Goal: Task Accomplishment & Management: Manage account settings

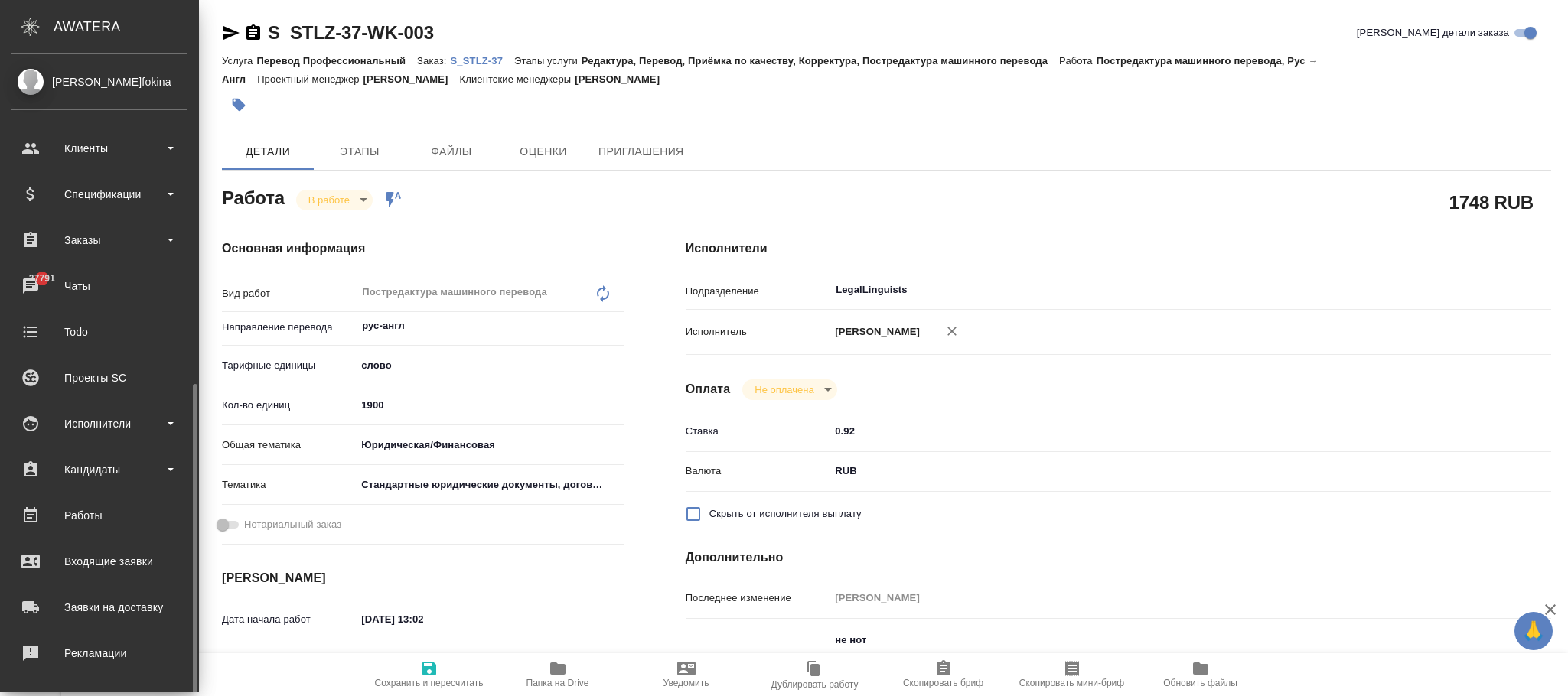
scroll to position [186, 0]
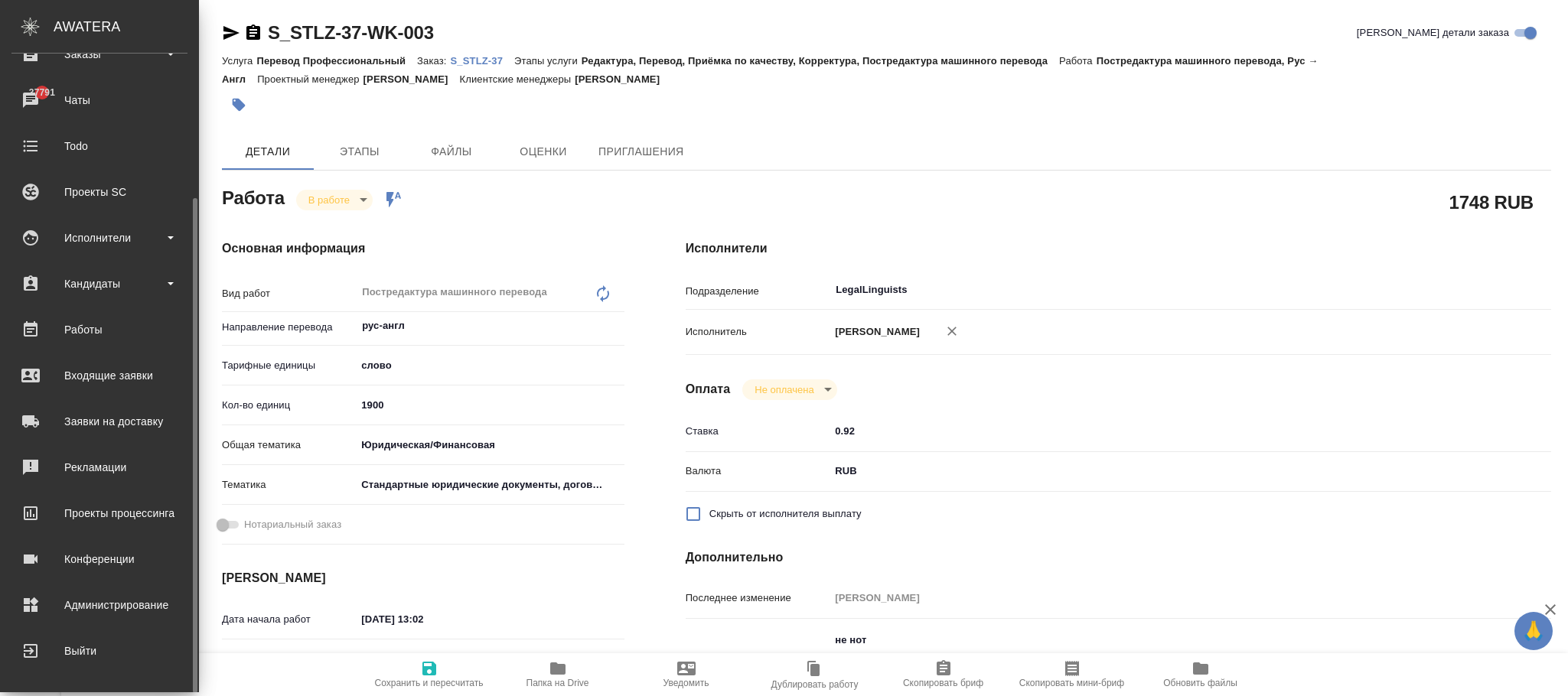
drag, startPoint x: 69, startPoint y: 600, endPoint x: 138, endPoint y: 583, distance: 71.1
click at [70, 600] on div "Администрирование" at bounding box center [100, 605] width 176 height 23
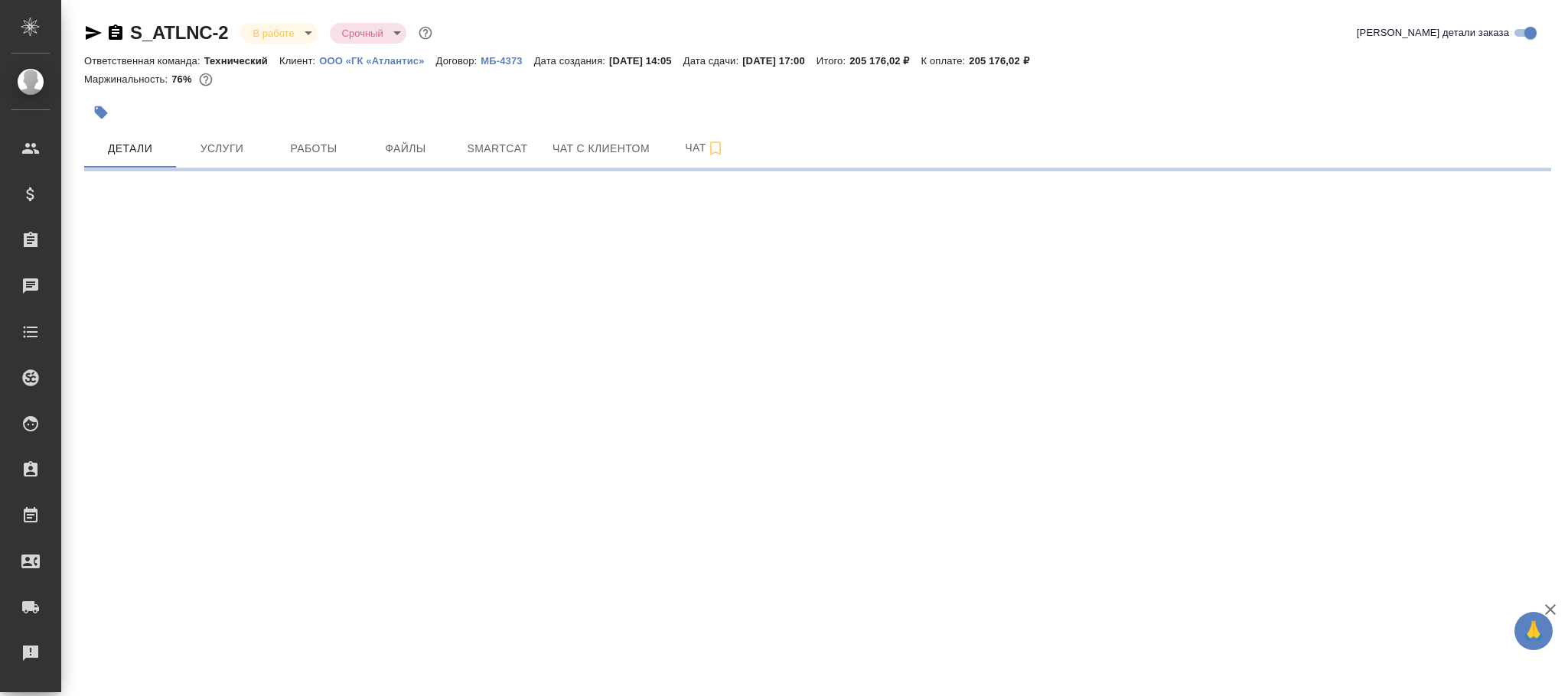
select select "RU"
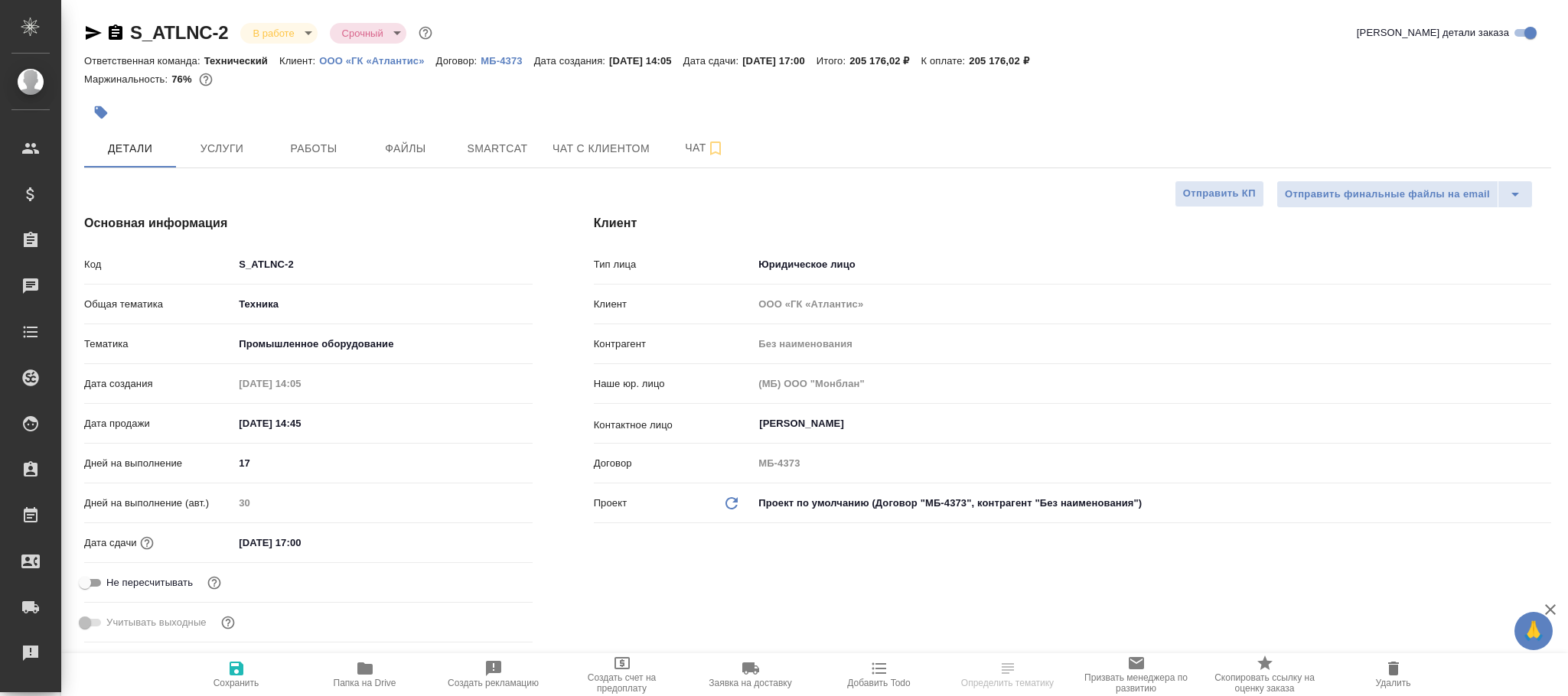
type textarea "x"
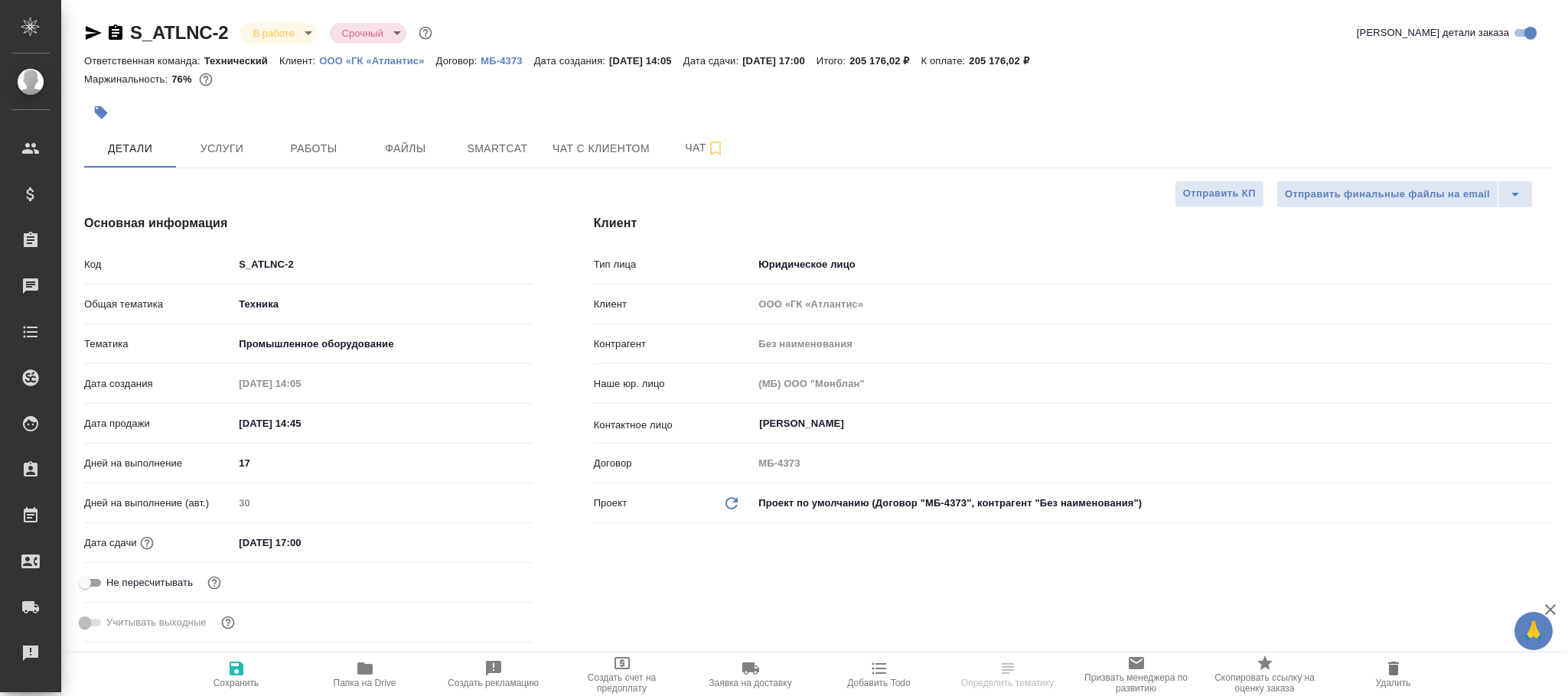
type textarea "x"
type input "Белякова Юлия"
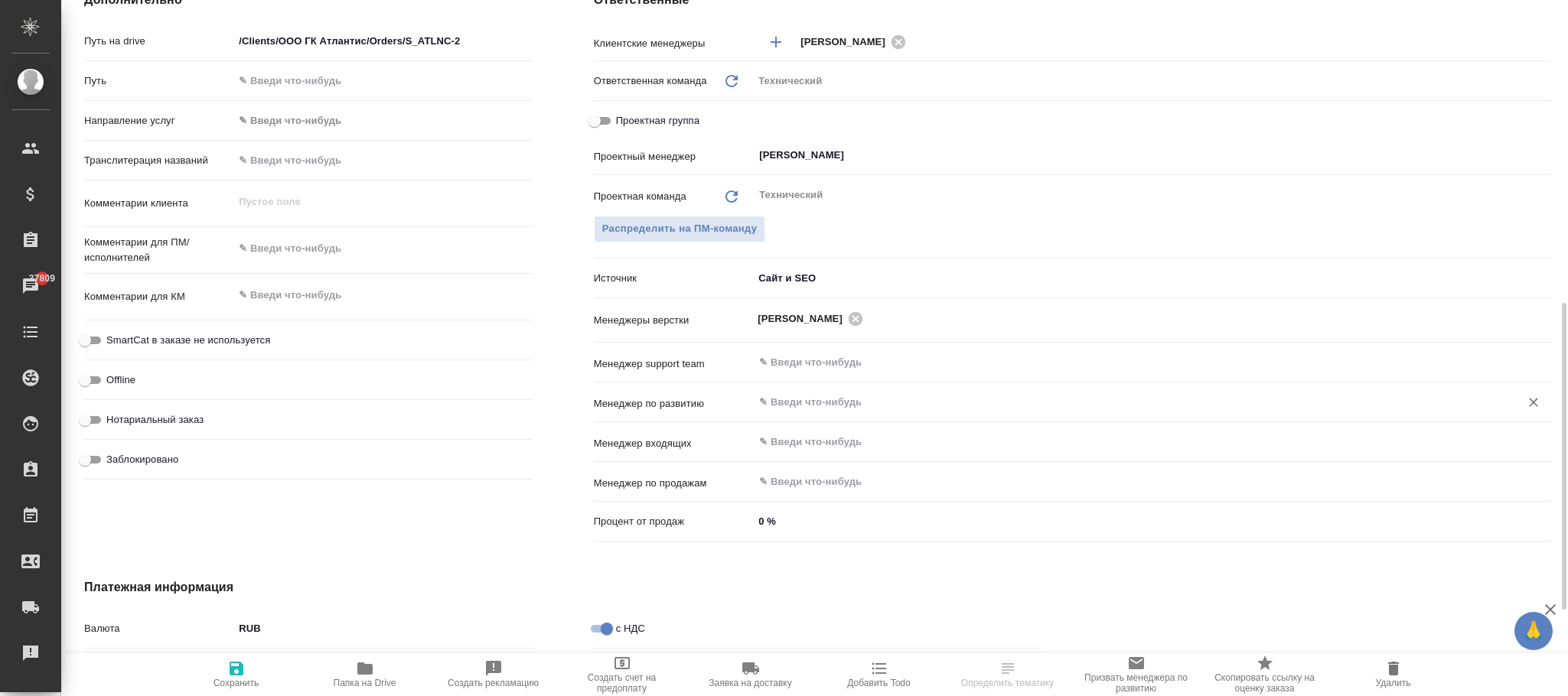
click at [794, 400] on input "text" at bounding box center [1127, 402] width 738 height 19
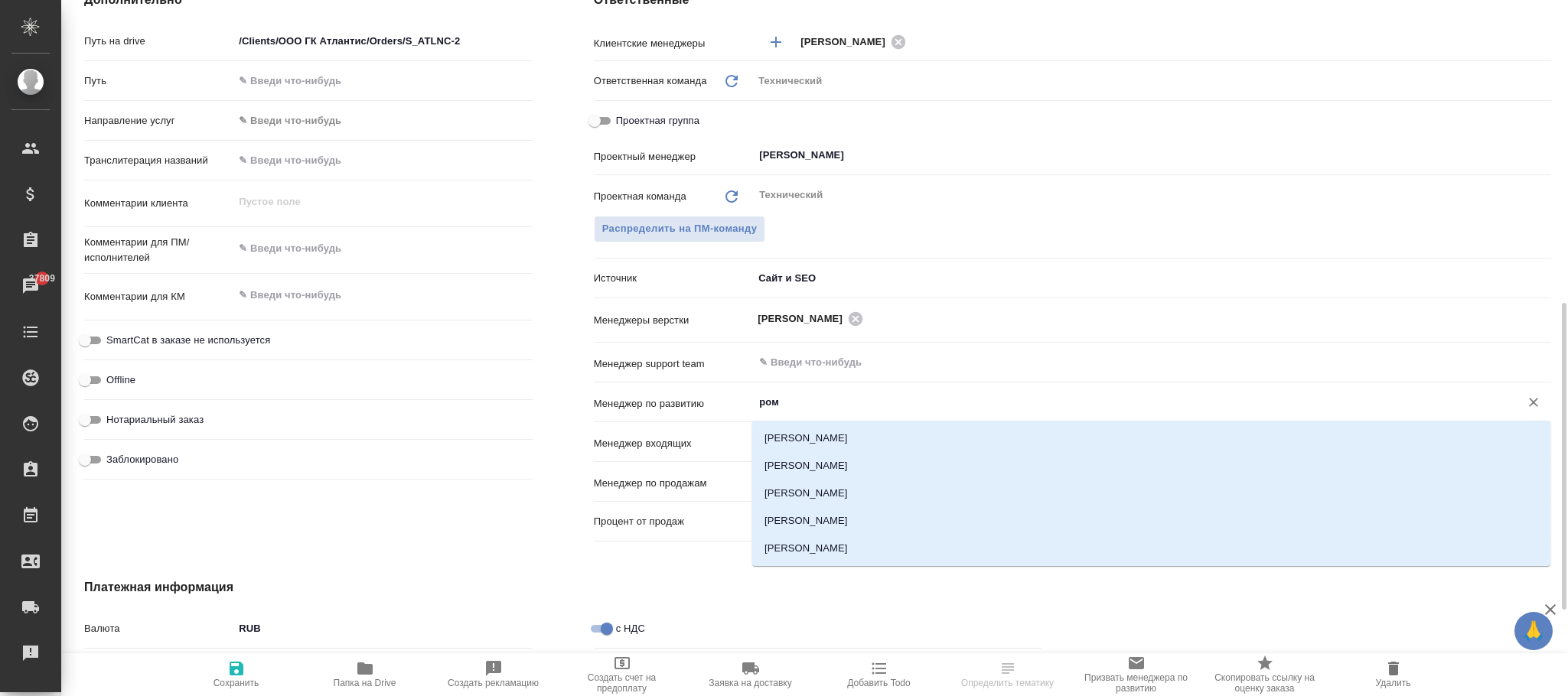
type input "рома"
click at [823, 436] on li "[PERSON_NAME]" at bounding box center [1151, 438] width 798 height 28
type textarea "x"
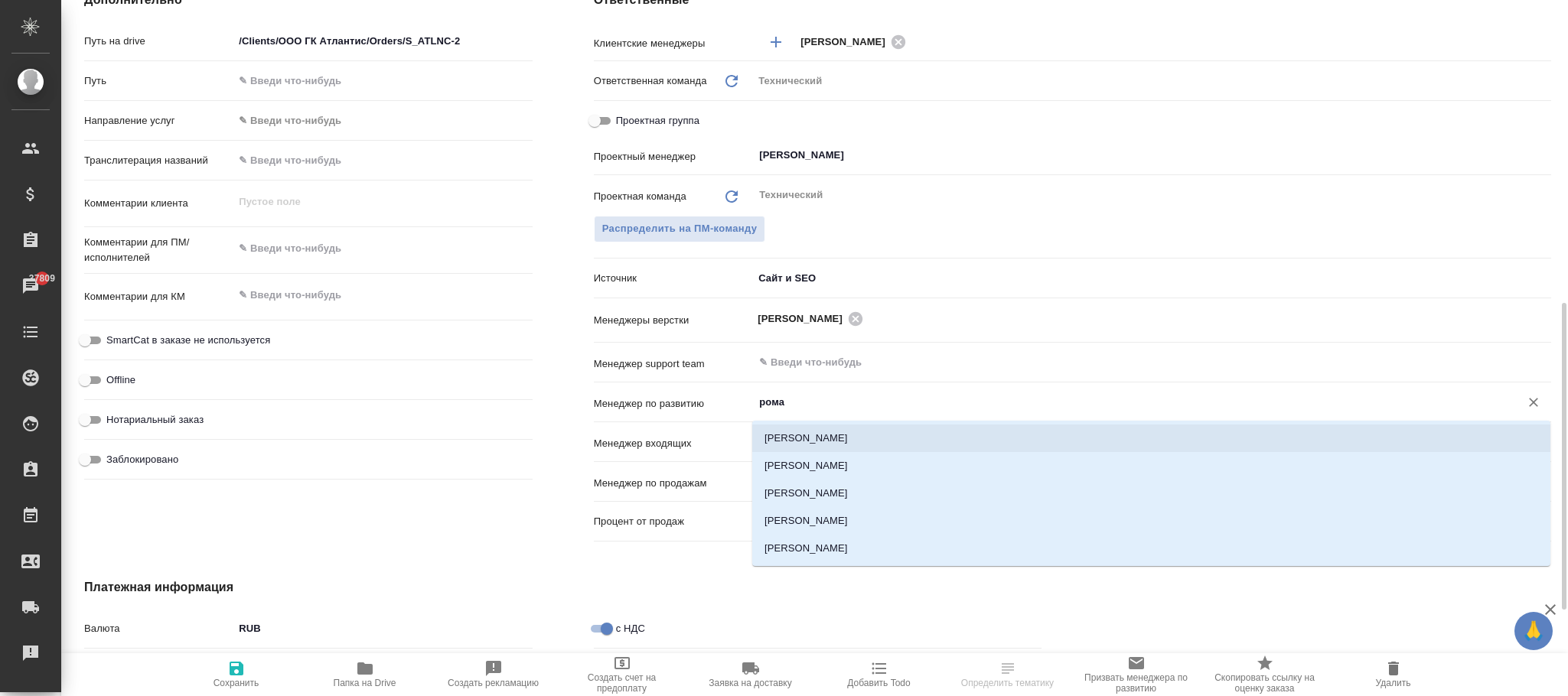
type input "Комаров Роман"
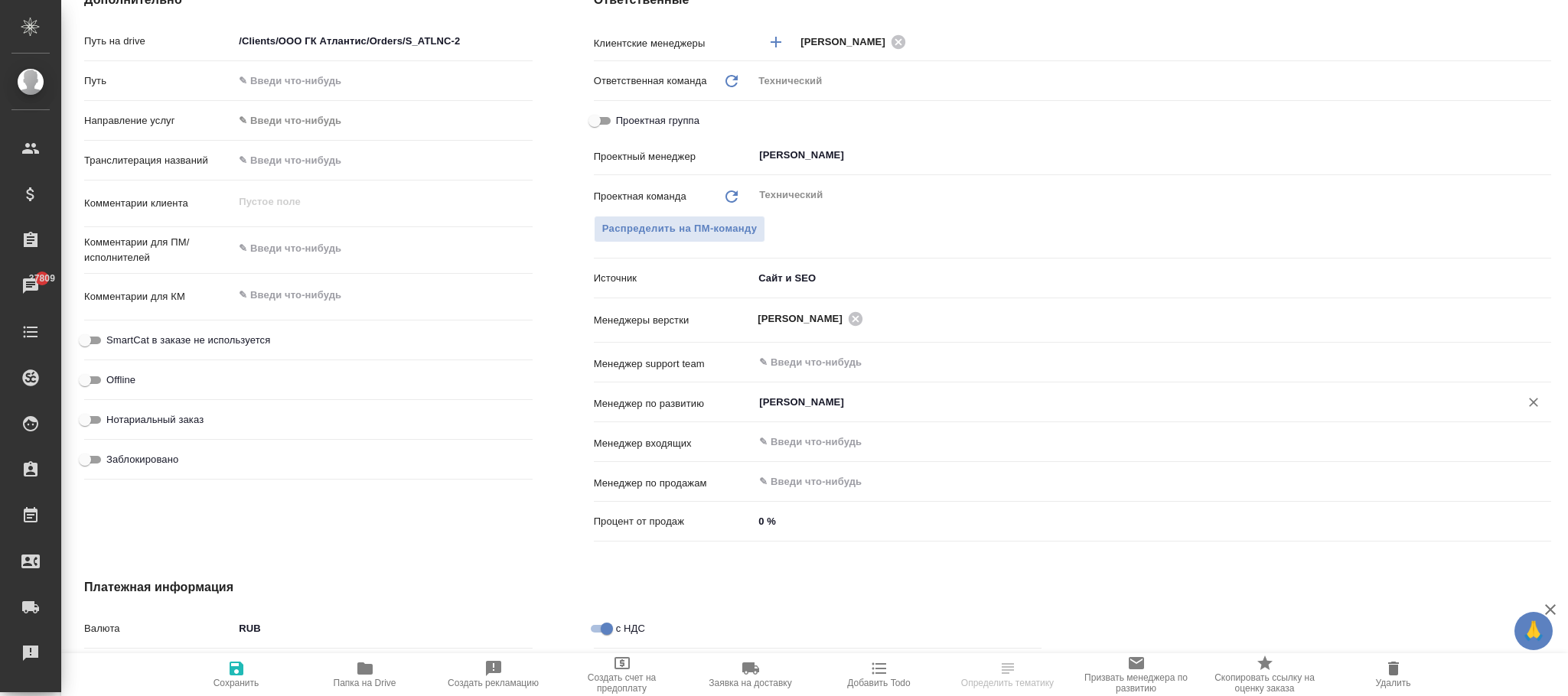
click at [237, 675] on div ".cls-1 fill:#fff; AWATERA Фокина Наталья n.fokina Клиенты Спецификации Заказы 3…" at bounding box center [784, 348] width 1568 height 696
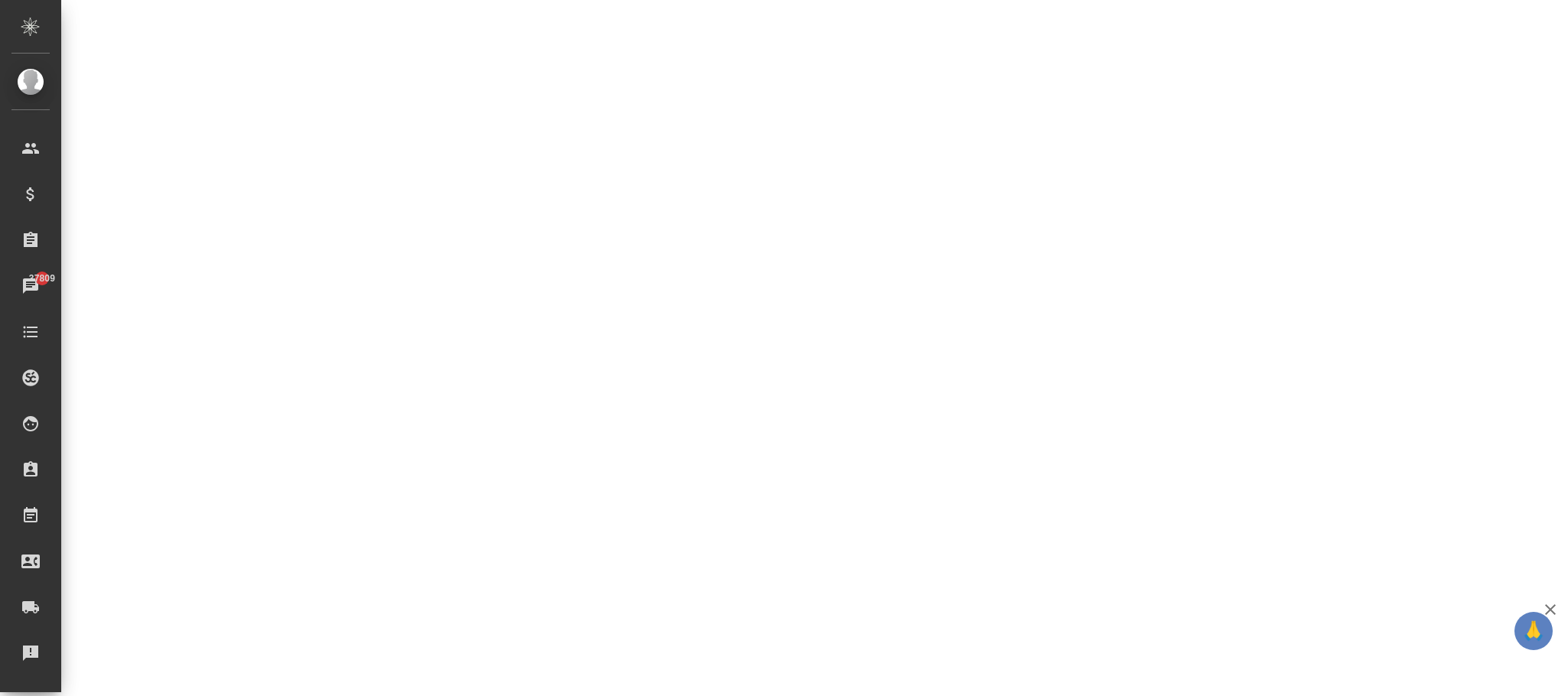
select select "RU"
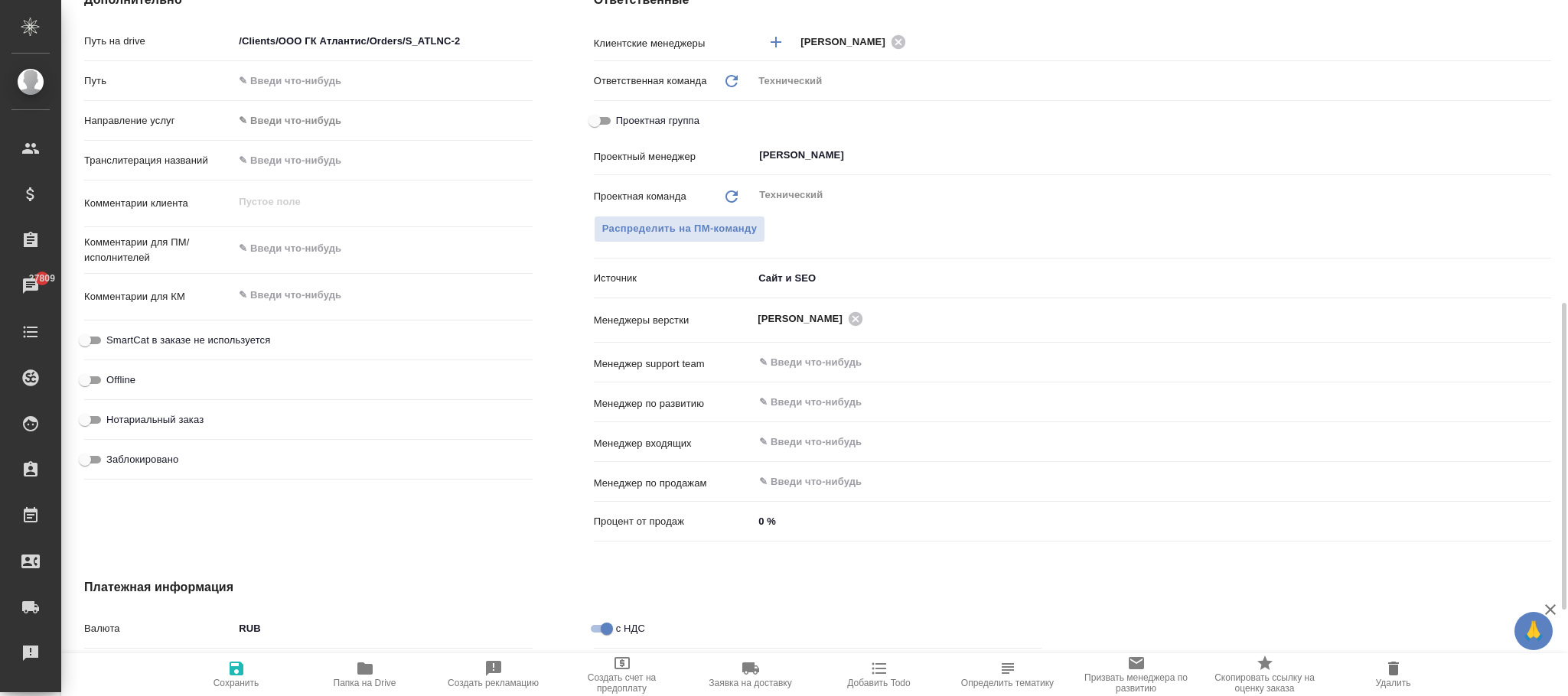
type textarea "x"
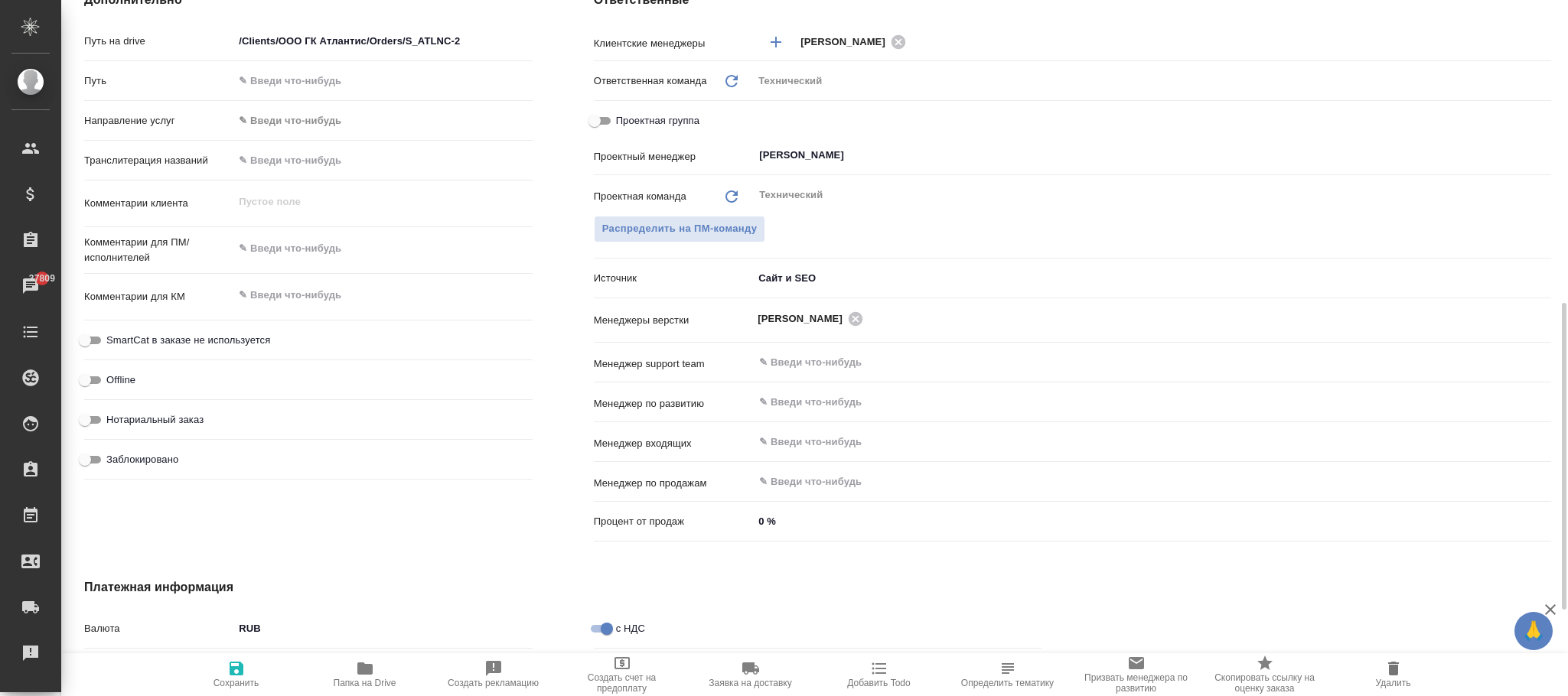
type textarea "x"
click at [811, 405] on input "text" at bounding box center [1127, 402] width 738 height 19
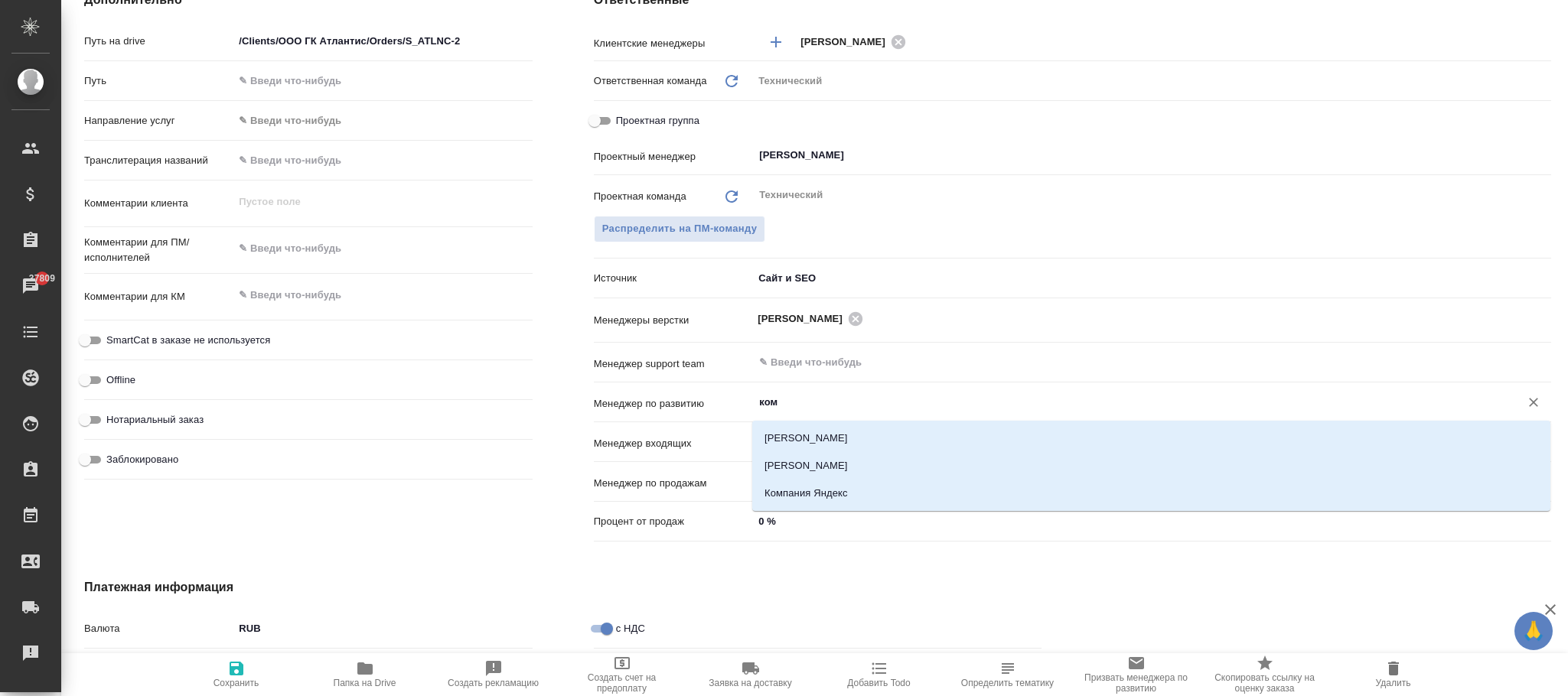
type input "кома"
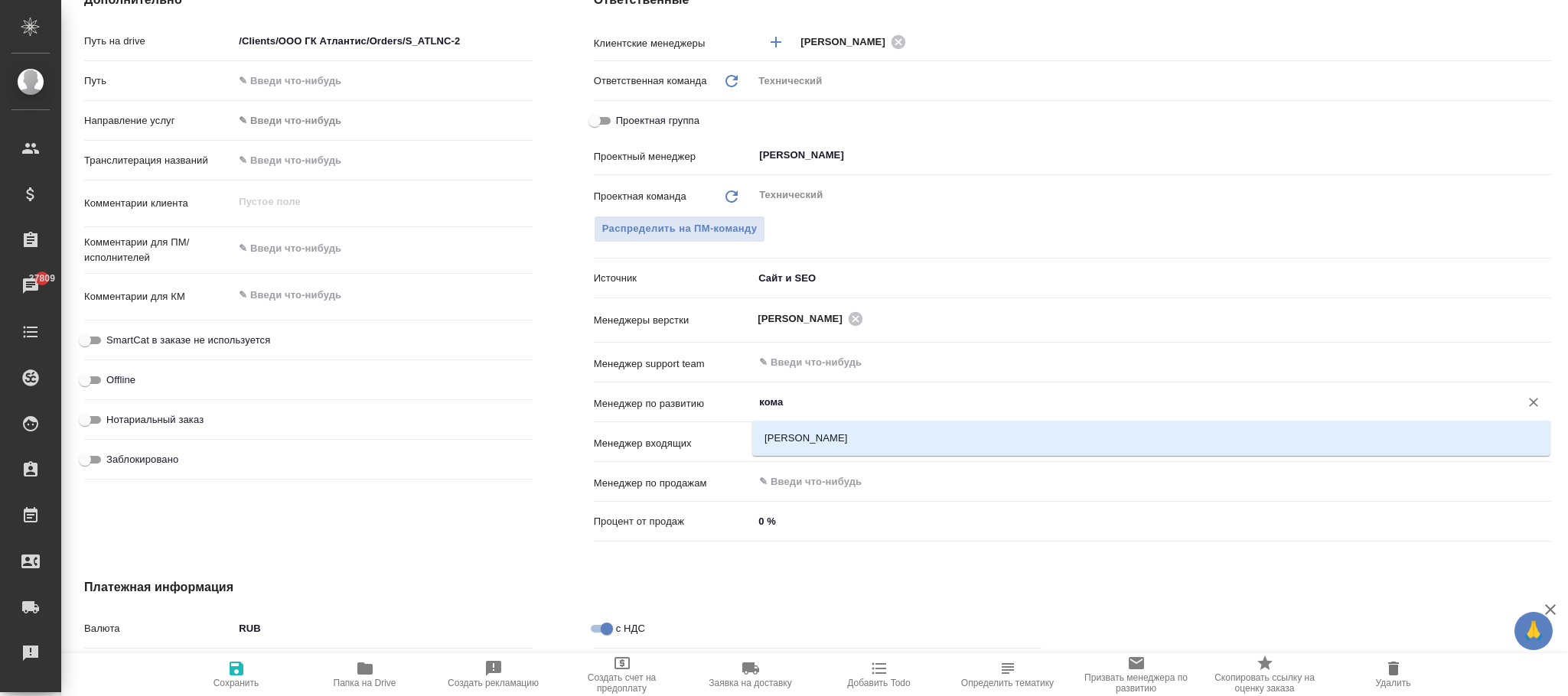
click at [811, 444] on li "Комаров Роман" at bounding box center [1151, 438] width 798 height 28
type textarea "x"
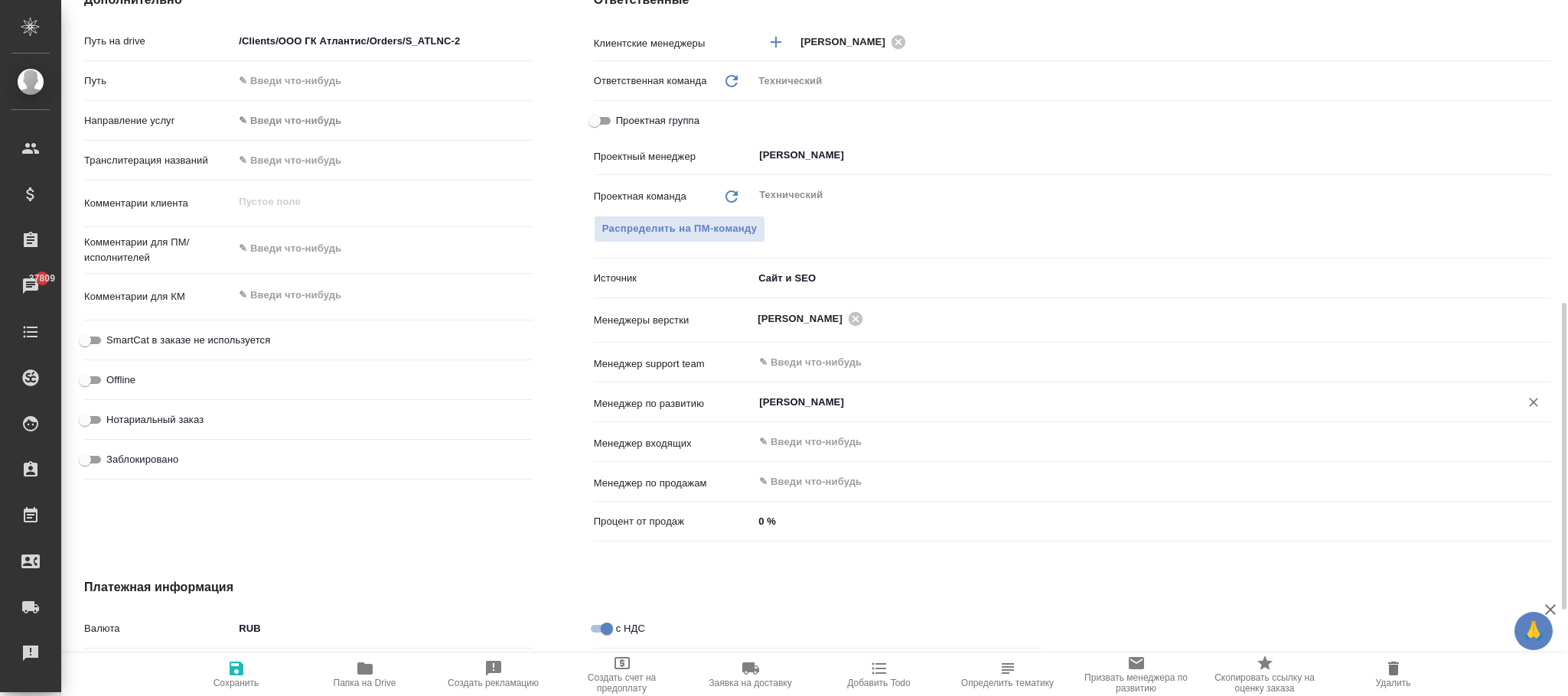
type input "Комаров Роман"
click at [236, 678] on span "Сохранить" at bounding box center [236, 683] width 46 height 11
type textarea "x"
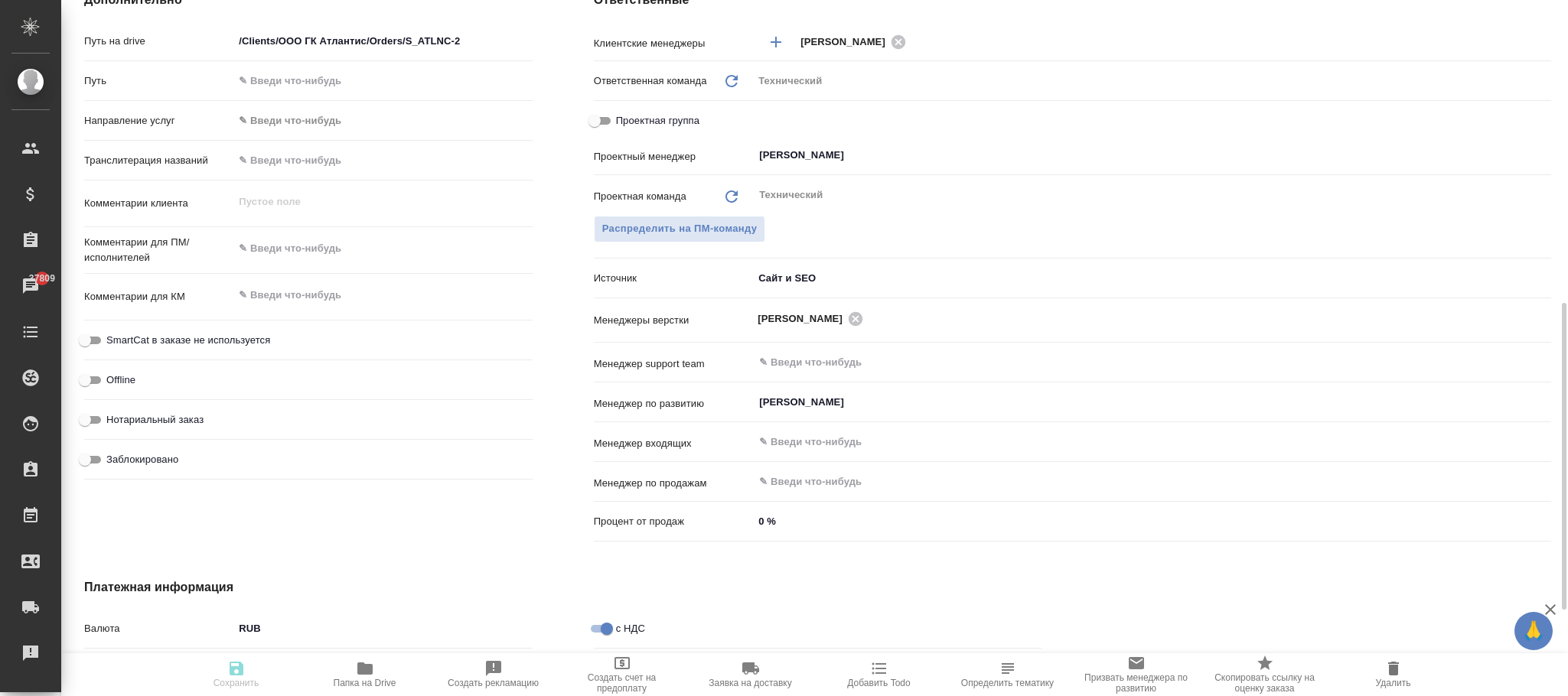
type textarea "x"
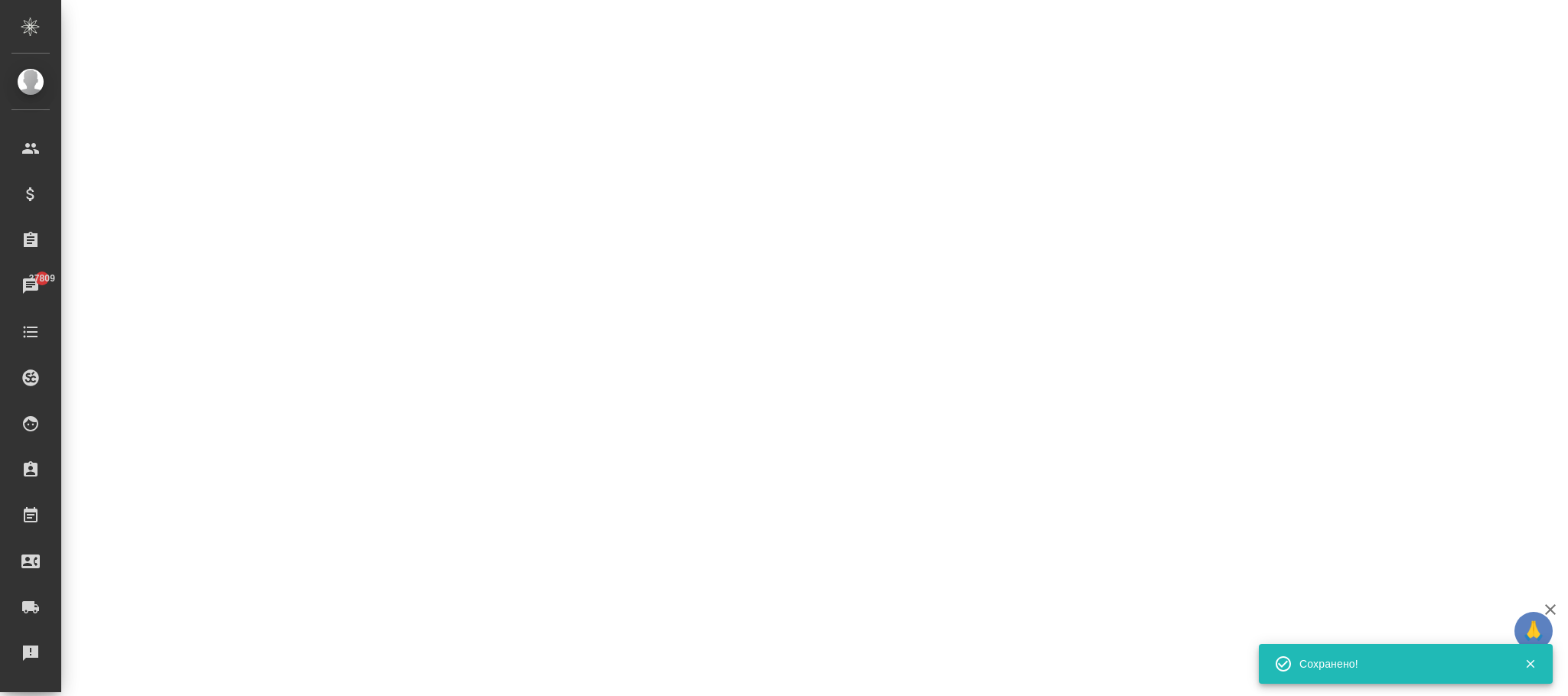
select select "RU"
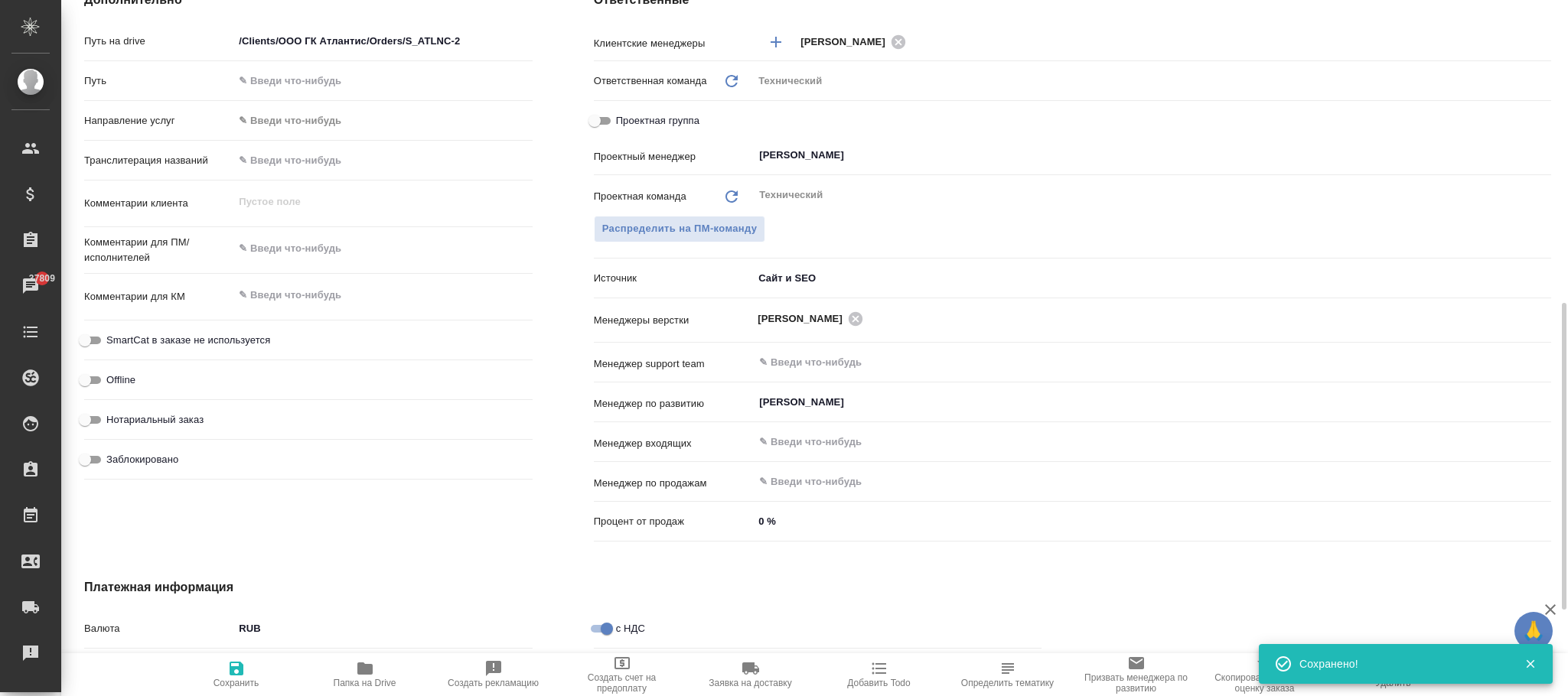
type textarea "x"
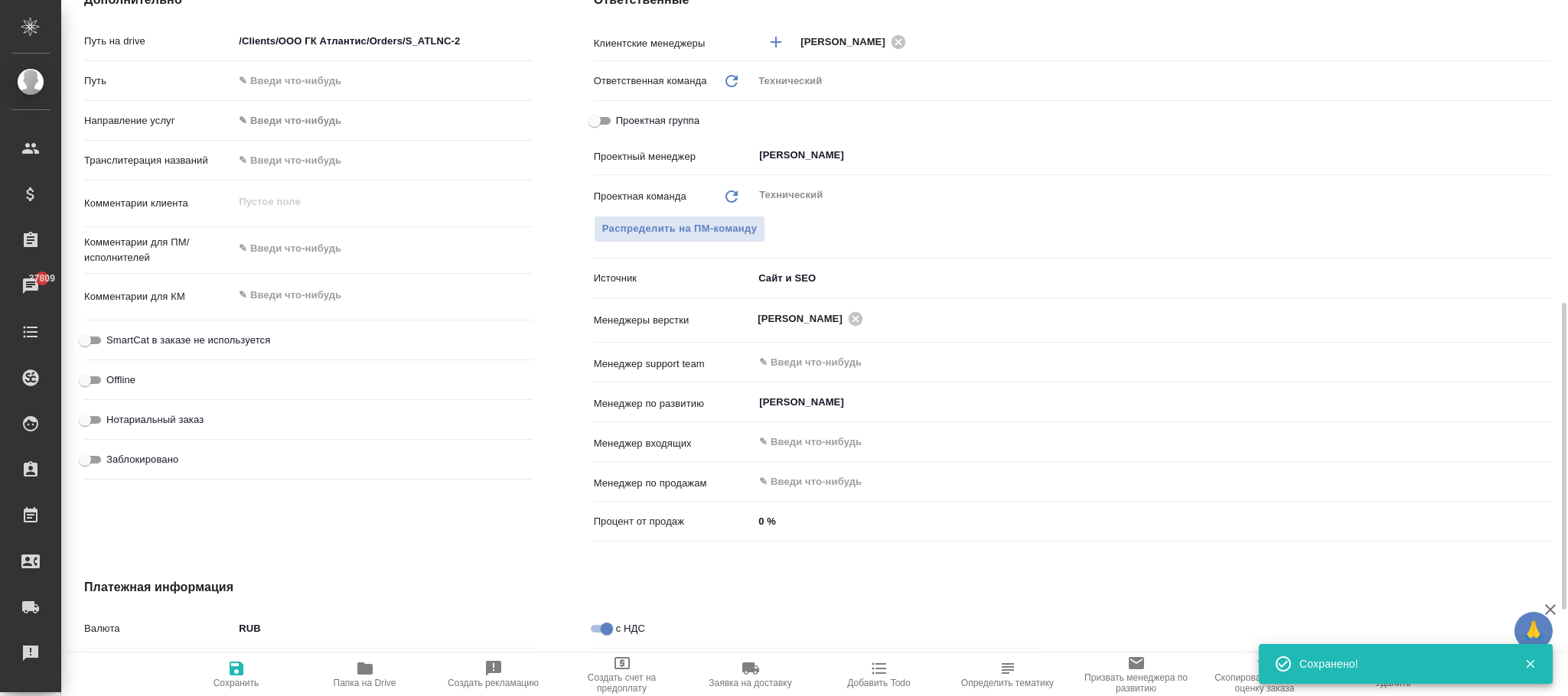
type textarea "x"
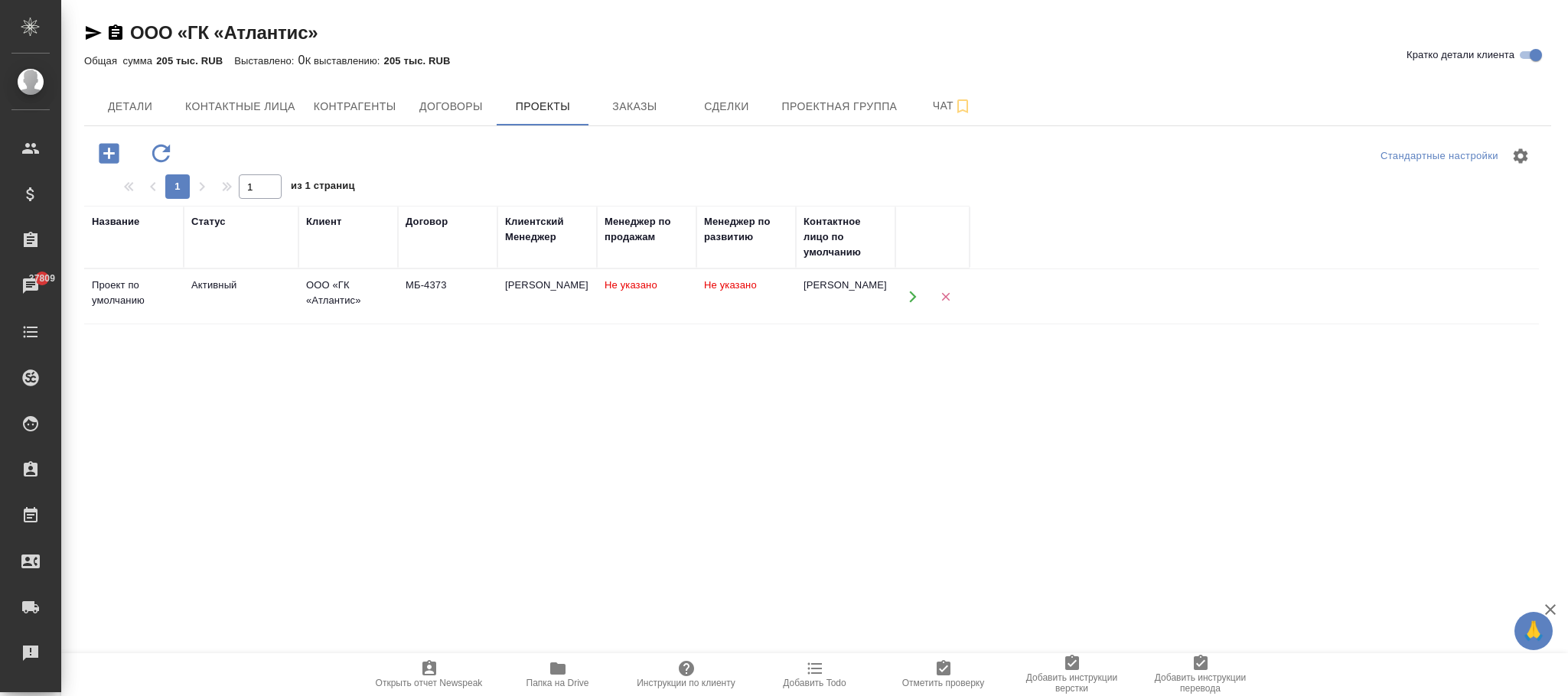
click at [763, 299] on td "Не указано" at bounding box center [746, 296] width 100 height 53
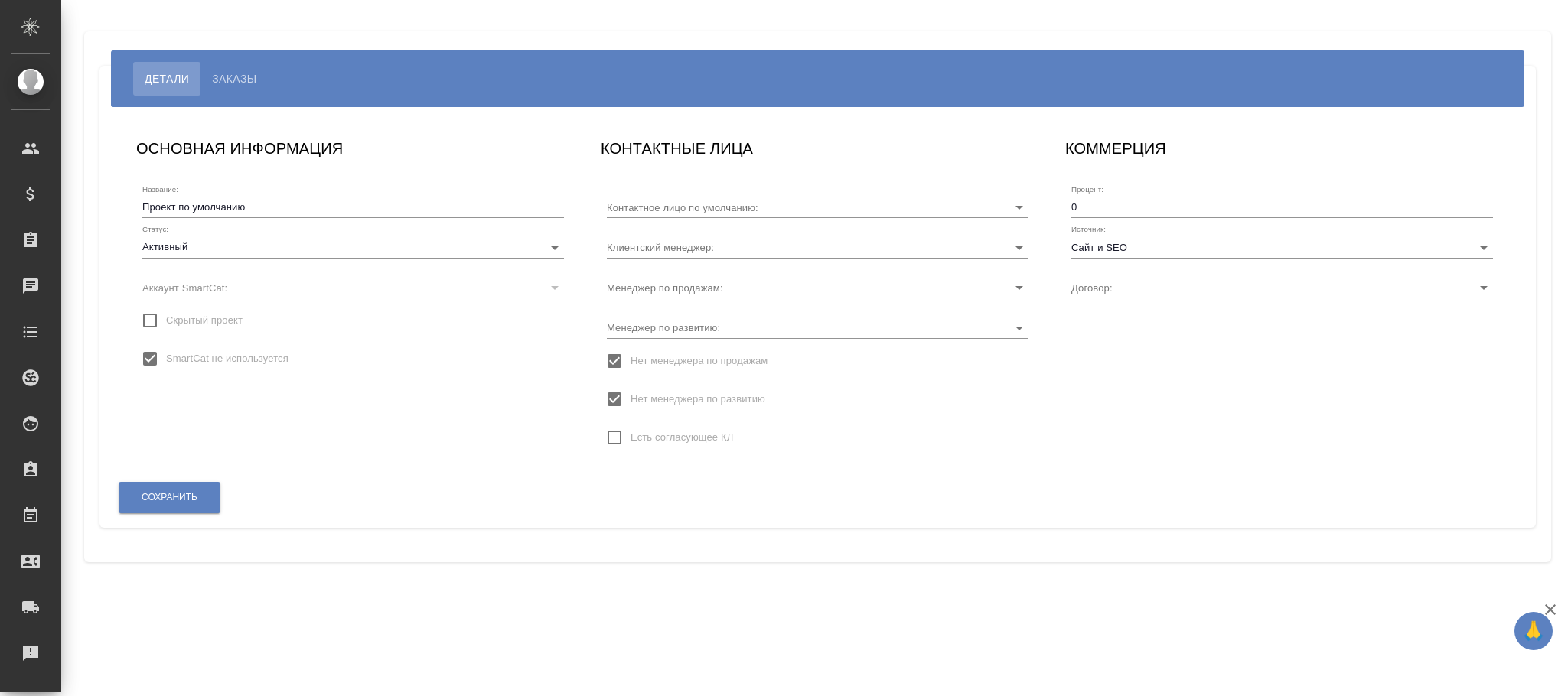
type input "[PERSON_NAME]"
type input "МБ-4373"
type input "Касаткина Александра"
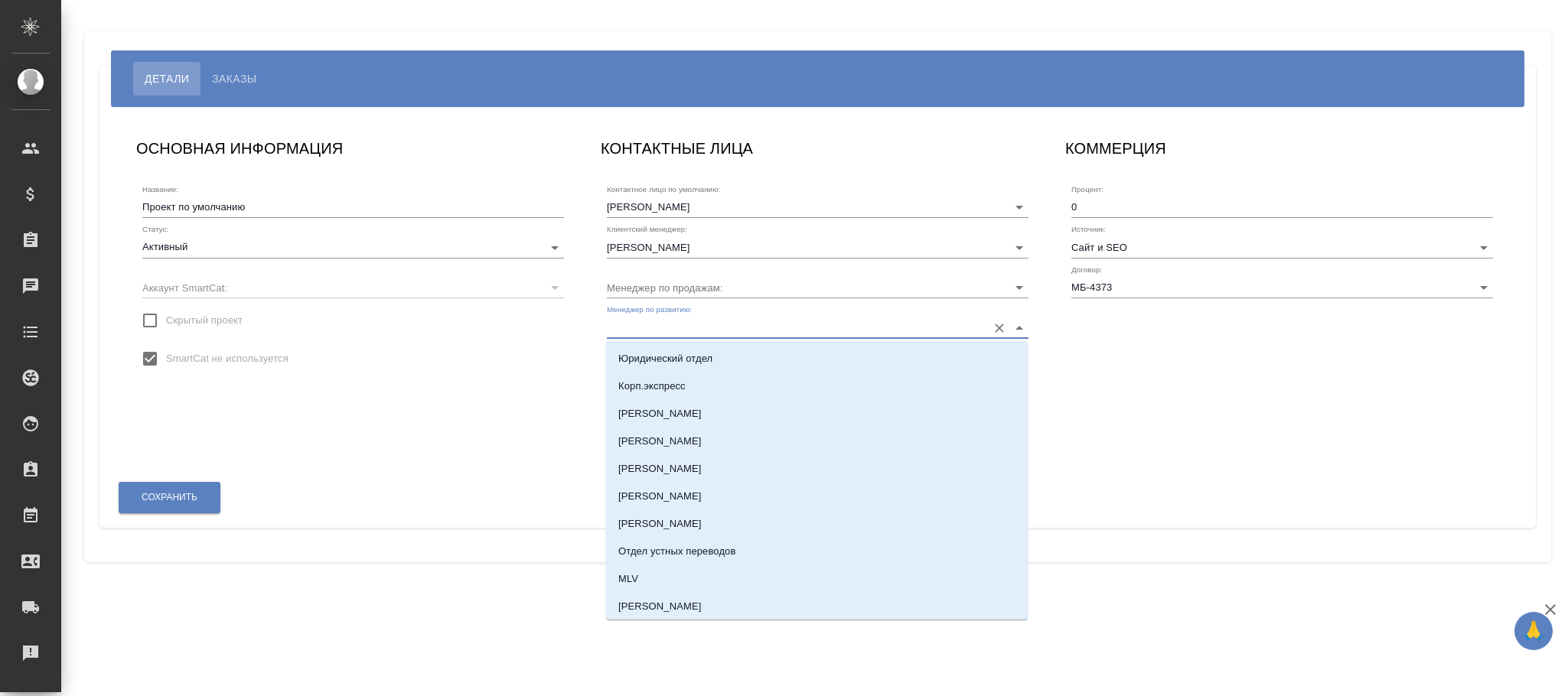
click at [719, 326] on input "Менеджер по развитию:" at bounding box center [793, 326] width 373 height 20
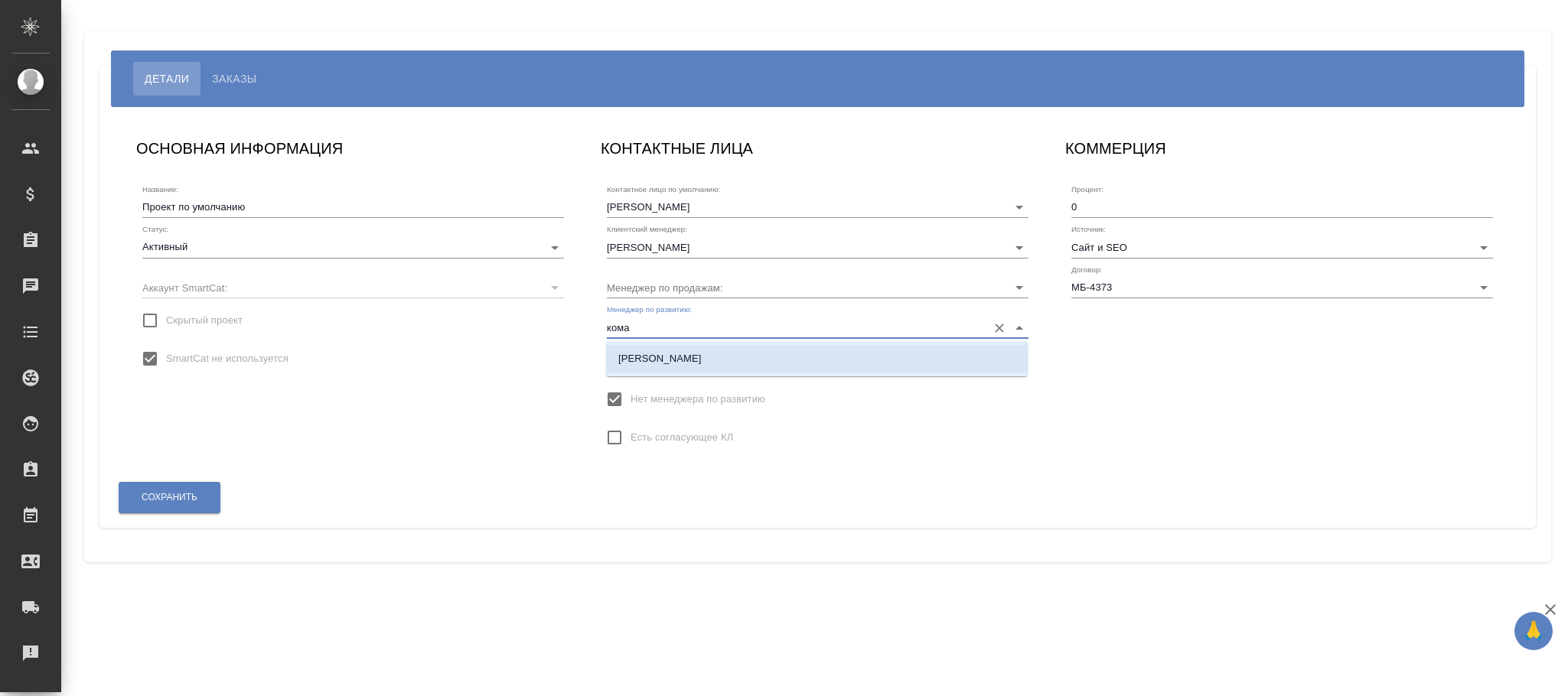
click at [719, 348] on li "[PERSON_NAME]" at bounding box center [817, 359] width 422 height 28
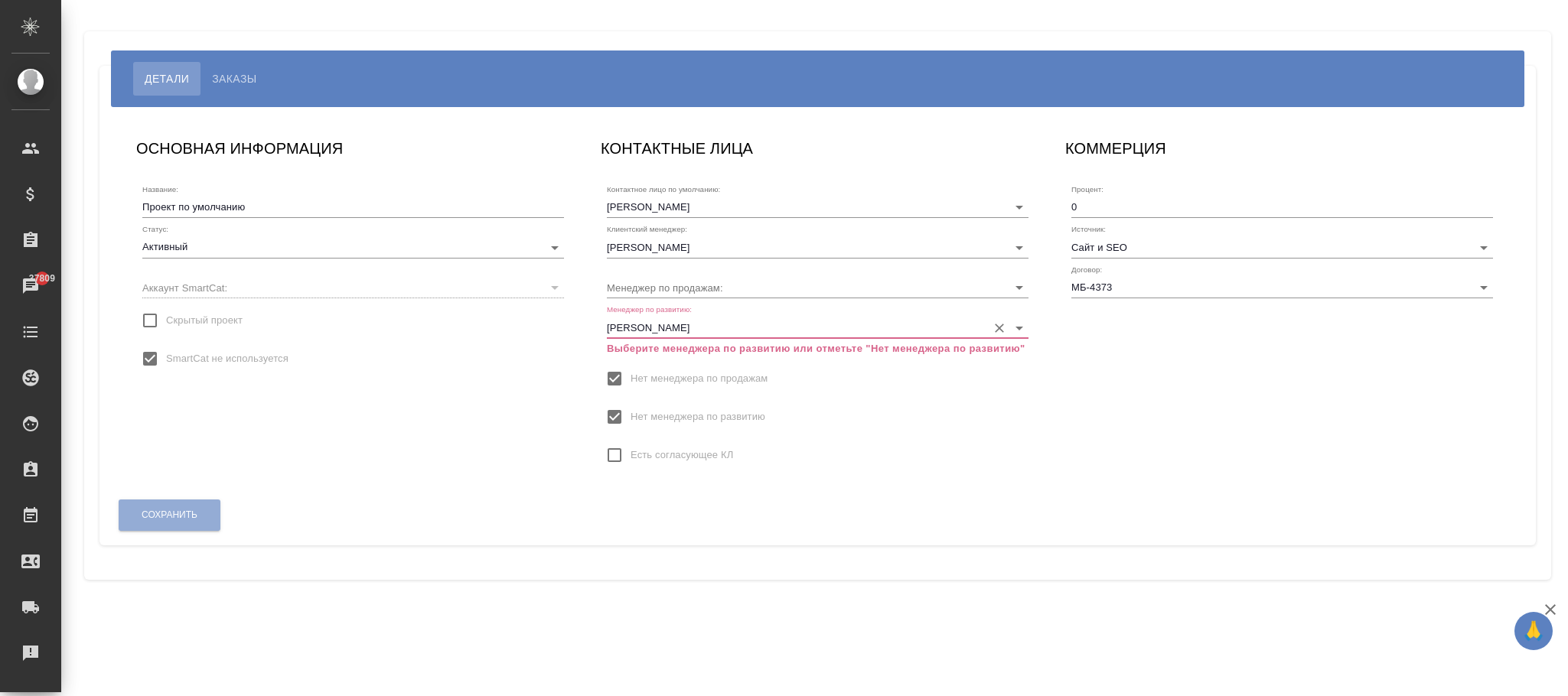
type input "[PERSON_NAME]"
click at [609, 418] on input "Нет менеджера по развитию" at bounding box center [614, 417] width 32 height 32
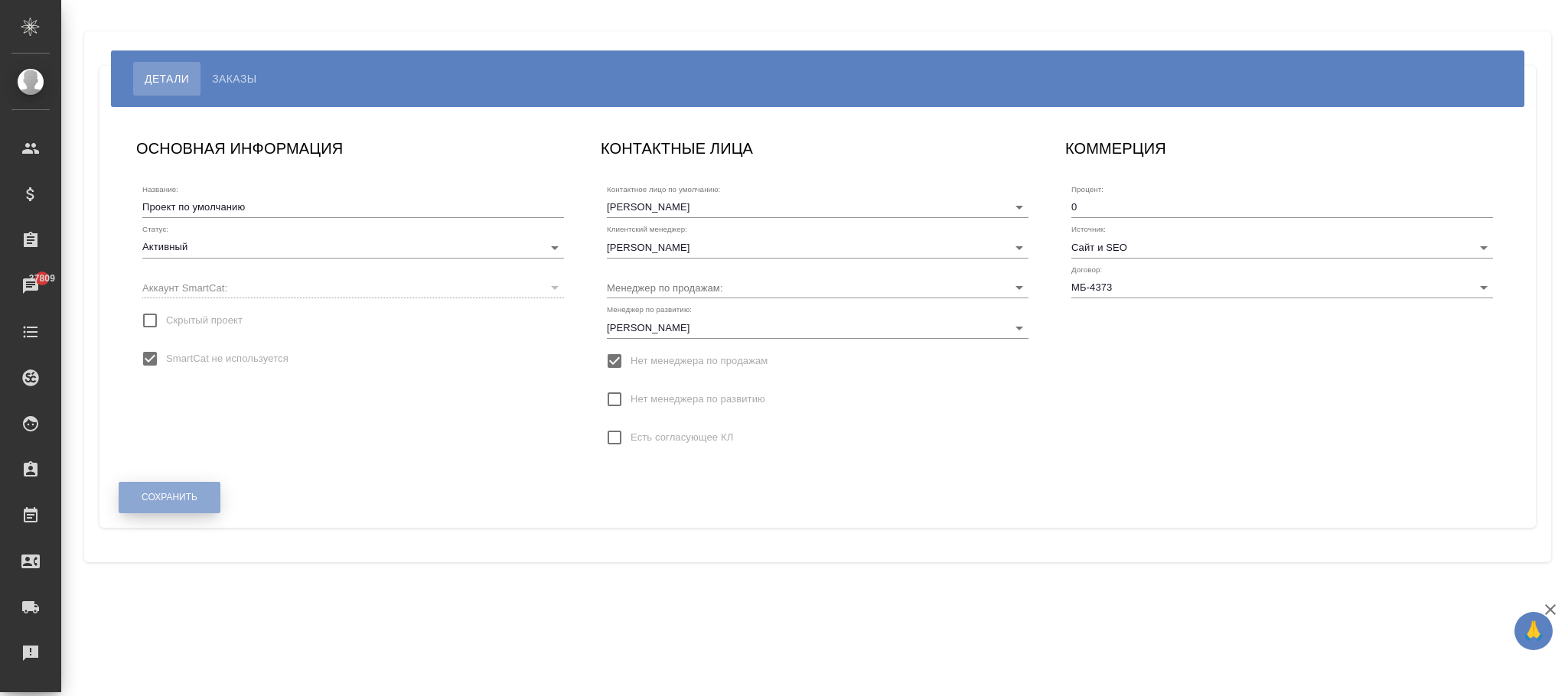
click at [189, 499] on span "Сохранить" at bounding box center [170, 497] width 56 height 13
click at [157, 483] on button "Сохранить" at bounding box center [170, 497] width 102 height 31
type input "[PERSON_NAME]"
type input "МБ-4373"
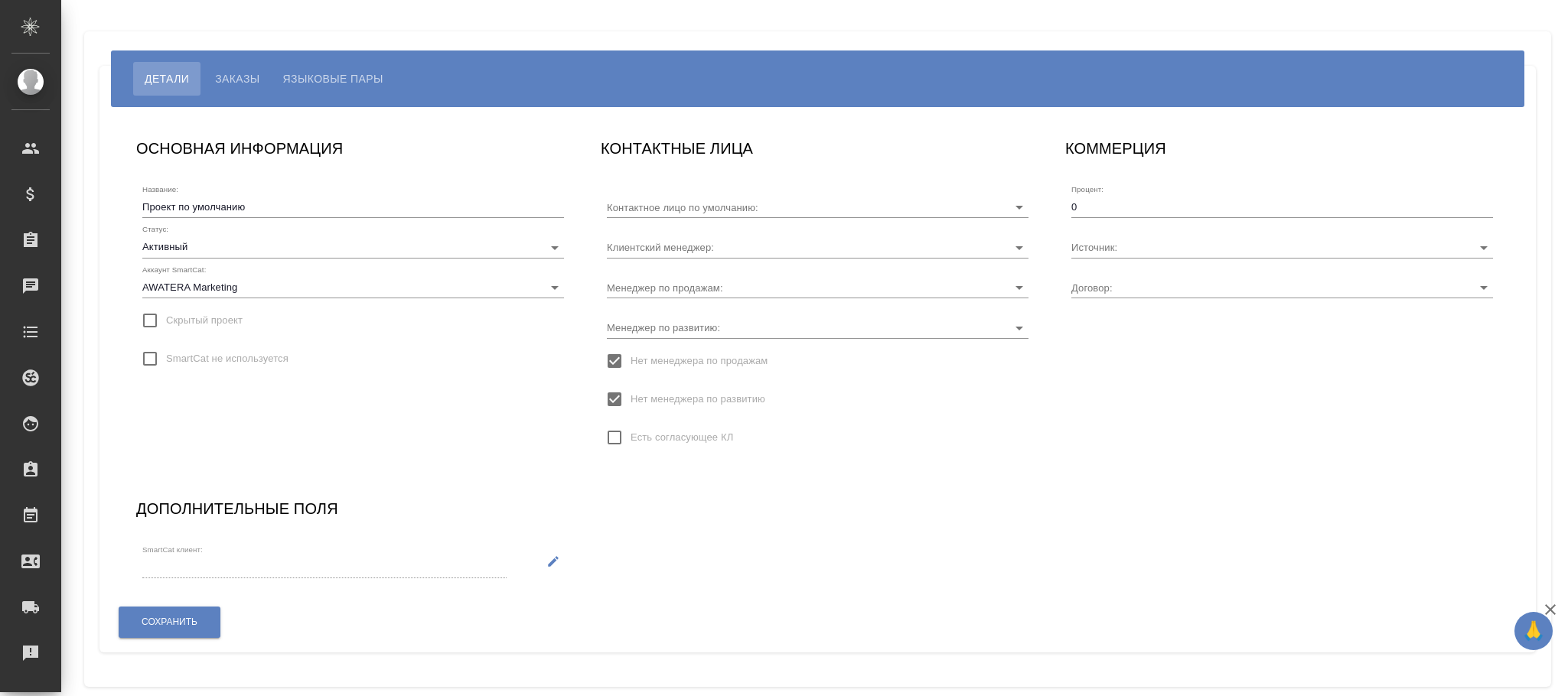
type input "[PERSON_NAME]"
type input "TUP-4405"
type input "Загородних Виктория"
click at [673, 392] on span "Нет менеджера по развитию" at bounding box center [698, 399] width 135 height 15
click at [630, 392] on input "Нет менеджера по развитию" at bounding box center [614, 399] width 32 height 32
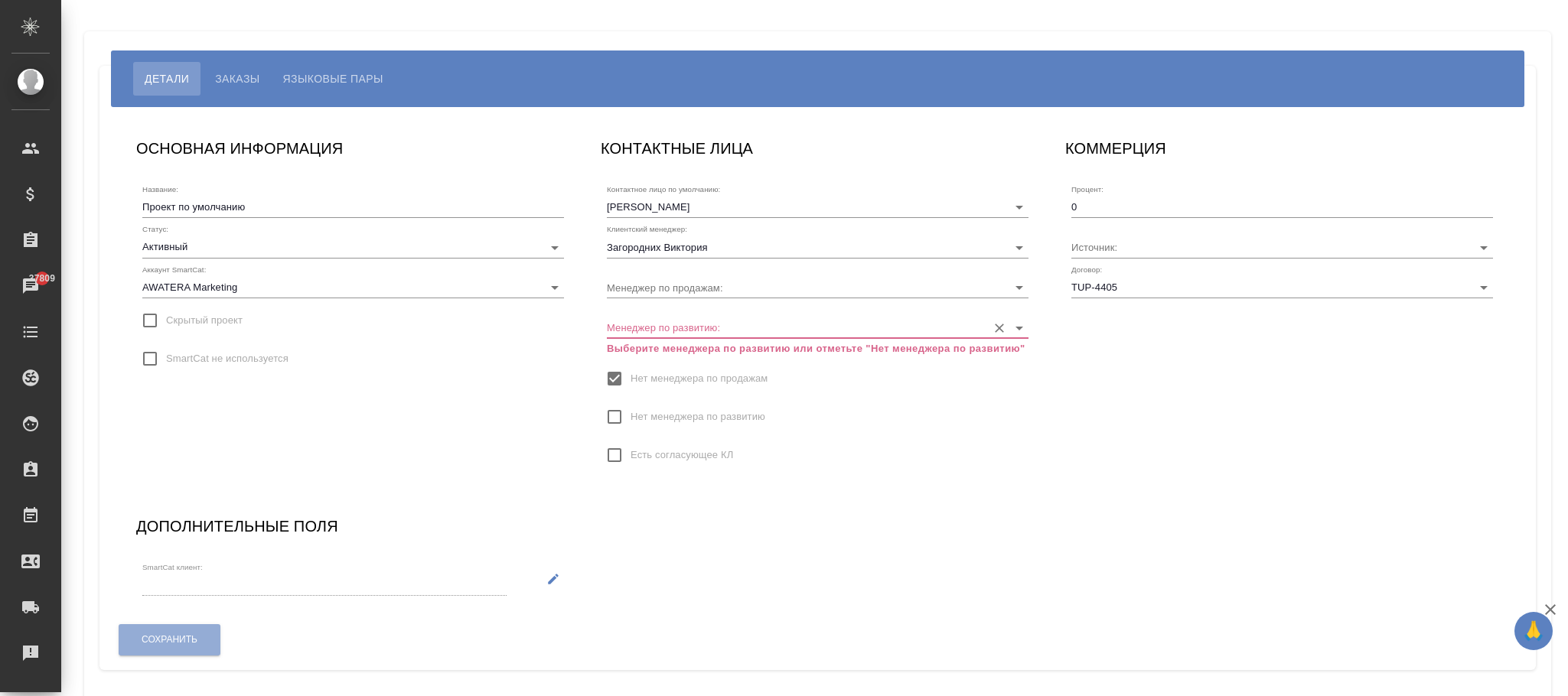
click at [668, 324] on input "Менеджер по развитию:" at bounding box center [793, 326] width 373 height 20
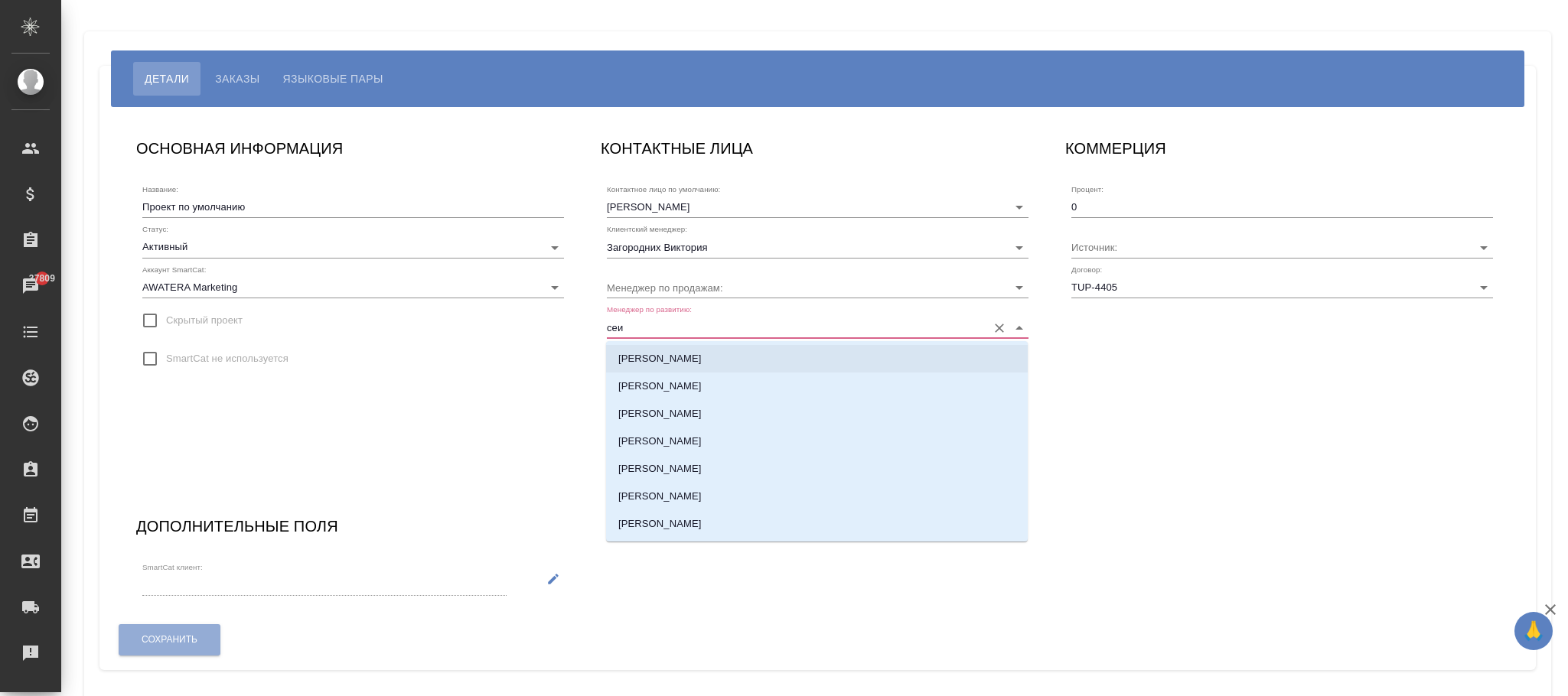
click at [679, 368] on li "[PERSON_NAME]" at bounding box center [817, 359] width 422 height 28
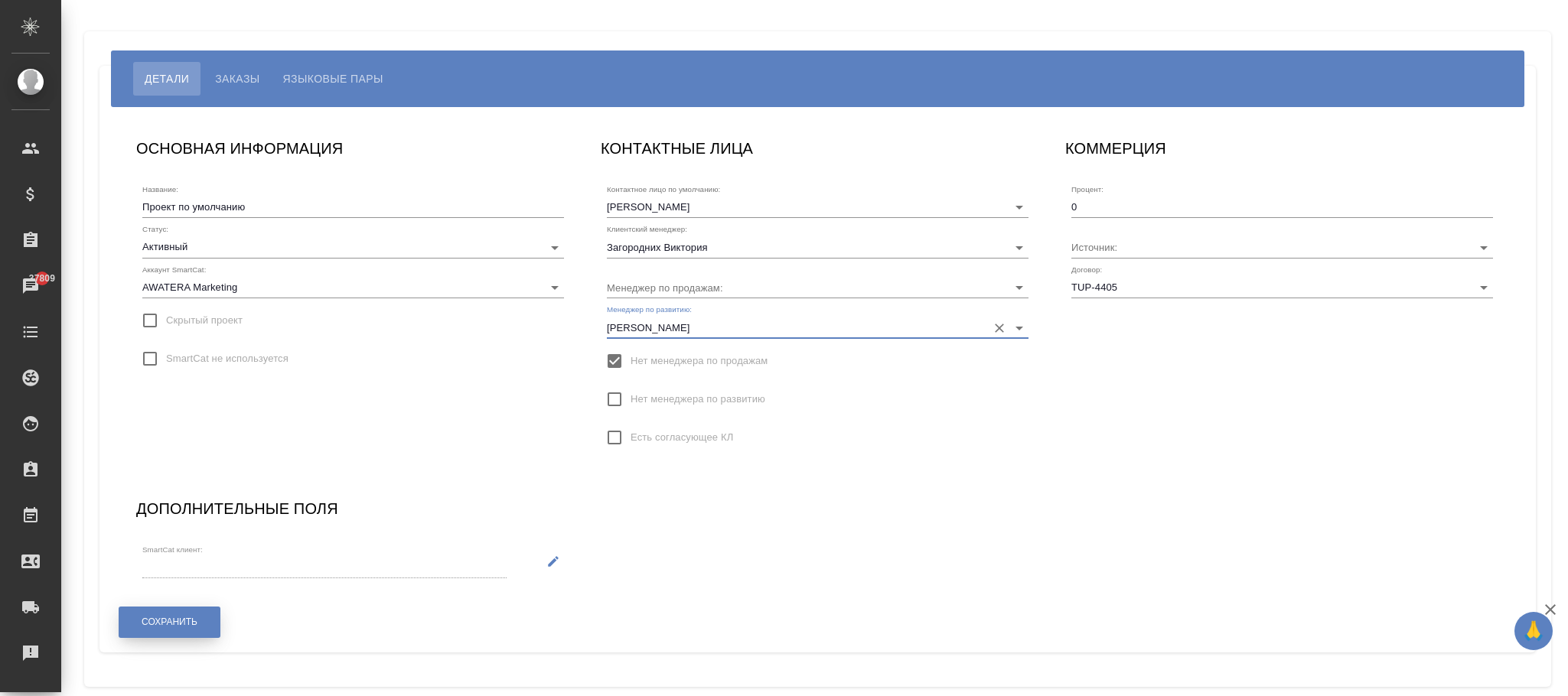
type input "[PERSON_NAME]"
click at [182, 627] on span "Сохранить" at bounding box center [170, 622] width 56 height 13
